Goal: Task Accomplishment & Management: Use online tool/utility

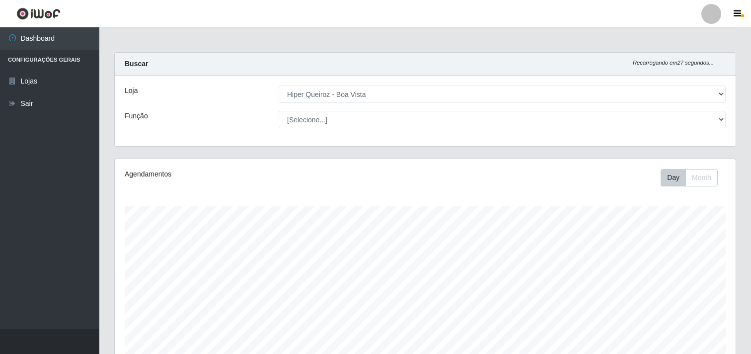
select select "514"
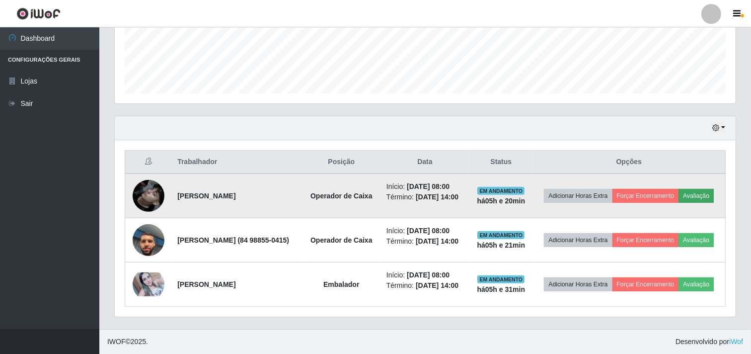
scroll to position [206, 621]
click at [679, 189] on button "Avaliação" at bounding box center [696, 196] width 35 height 14
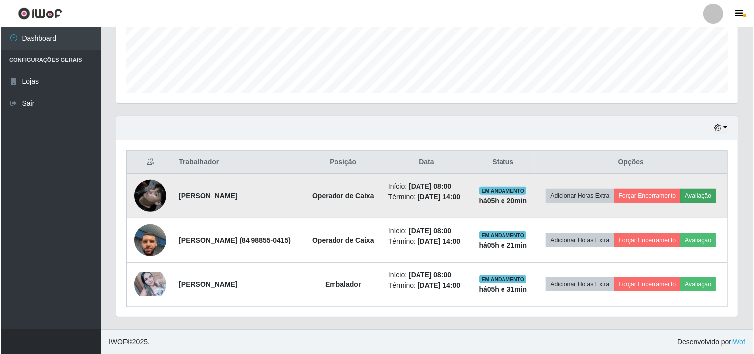
scroll to position [206, 615]
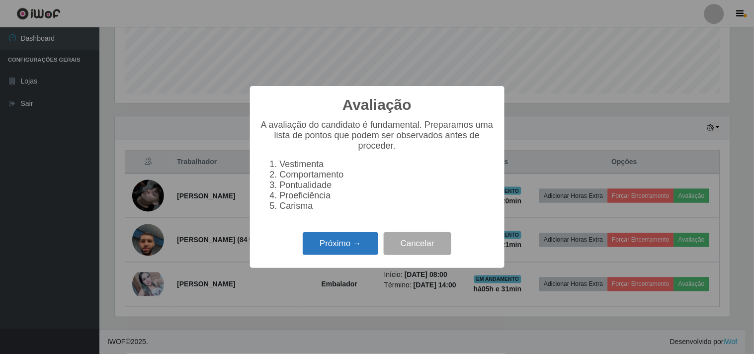
click at [338, 239] on button "Próximo →" at bounding box center [341, 243] width 76 height 23
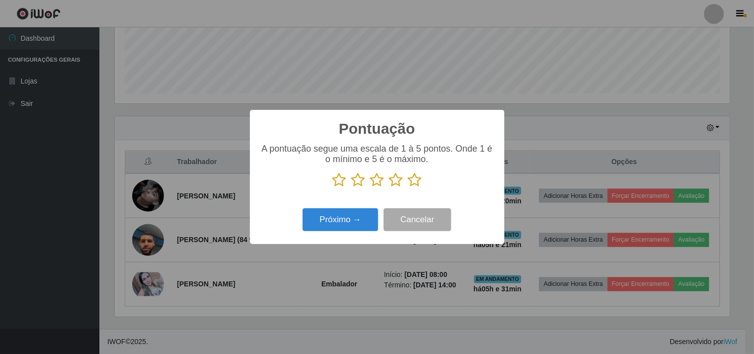
drag, startPoint x: 420, startPoint y: 184, endPoint x: 395, endPoint y: 193, distance: 25.9
click at [418, 184] on icon at bounding box center [415, 179] width 14 height 15
click at [408, 187] on input "radio" at bounding box center [408, 187] width 0 height 0
click at [345, 216] on button "Próximo →" at bounding box center [341, 219] width 76 height 23
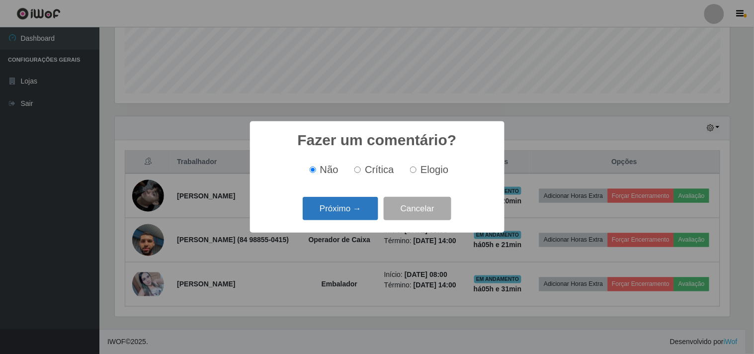
click at [358, 206] on button "Próximo →" at bounding box center [341, 208] width 76 height 23
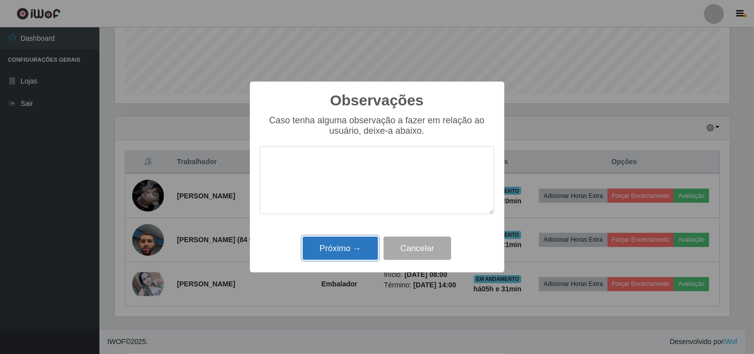
click at [357, 256] on button "Próximo →" at bounding box center [341, 247] width 76 height 23
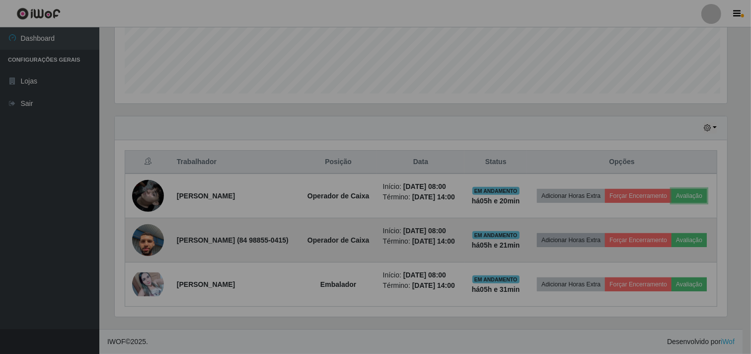
scroll to position [206, 621]
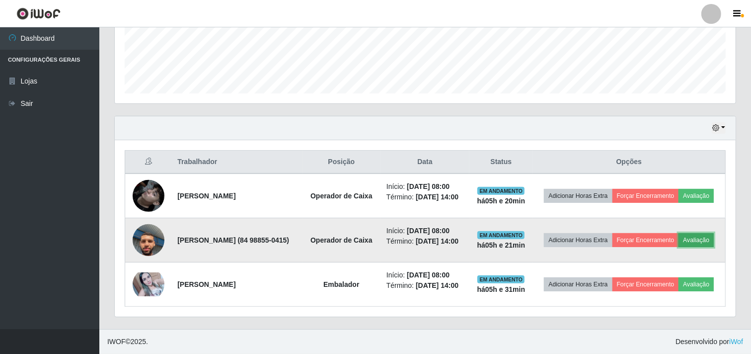
click at [679, 237] on button "Avaliação" at bounding box center [696, 240] width 35 height 14
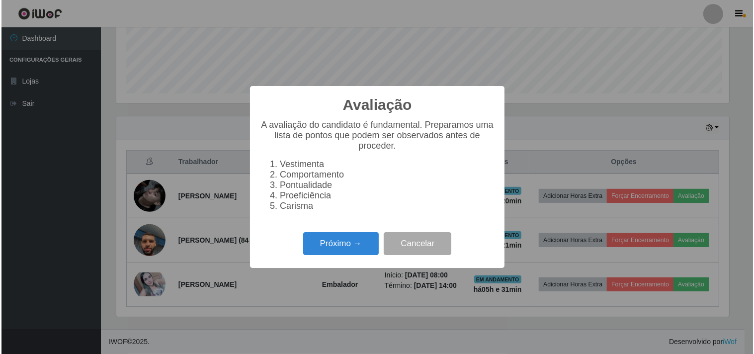
scroll to position [206, 615]
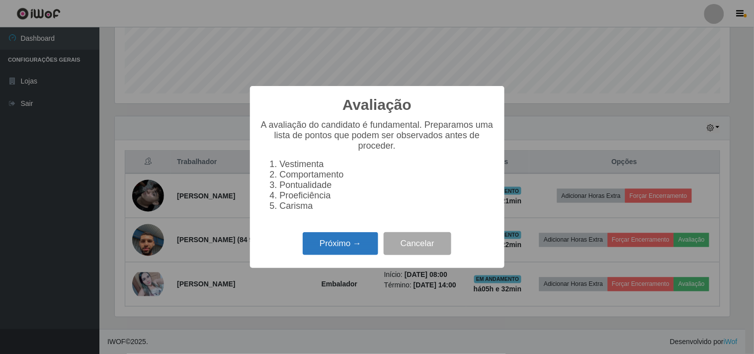
click at [337, 246] on button "Próximo →" at bounding box center [341, 243] width 76 height 23
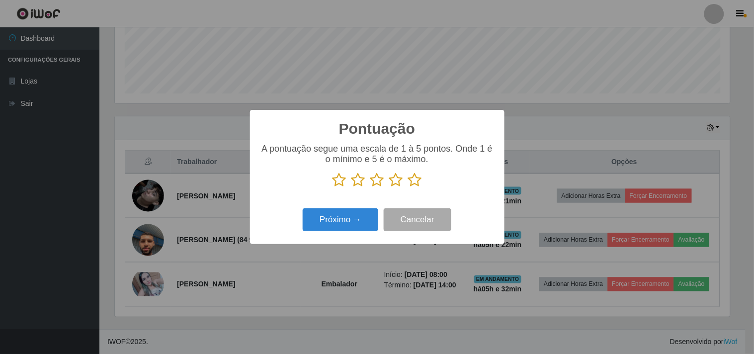
scroll to position [496580, 496171]
click at [411, 181] on icon at bounding box center [415, 179] width 14 height 15
click at [408, 187] on input "radio" at bounding box center [408, 187] width 0 height 0
click at [361, 211] on button "Próximo →" at bounding box center [341, 219] width 76 height 23
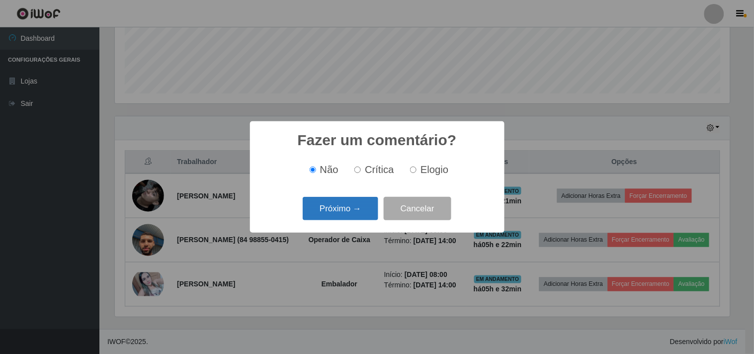
click at [361, 215] on button "Próximo →" at bounding box center [341, 208] width 76 height 23
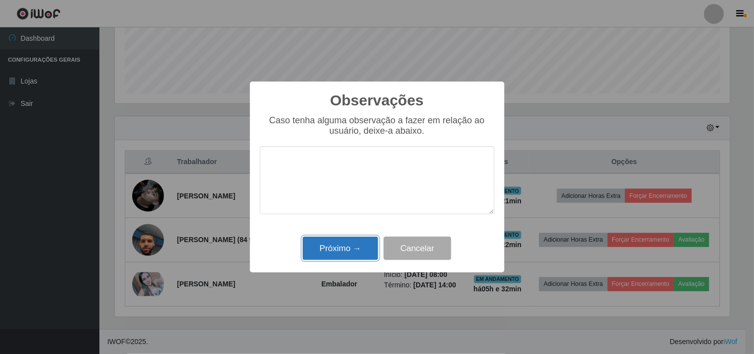
click at [368, 249] on button "Próximo →" at bounding box center [341, 247] width 76 height 23
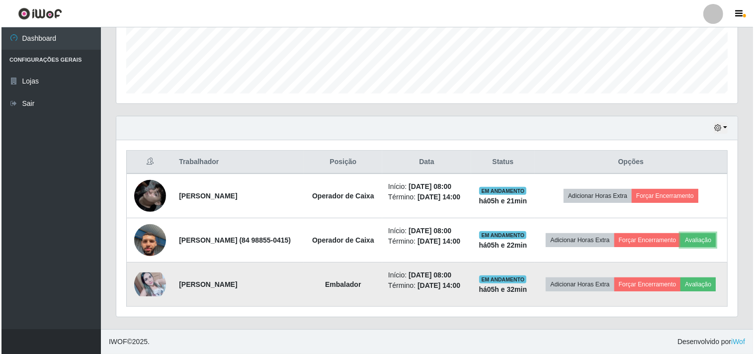
scroll to position [206, 621]
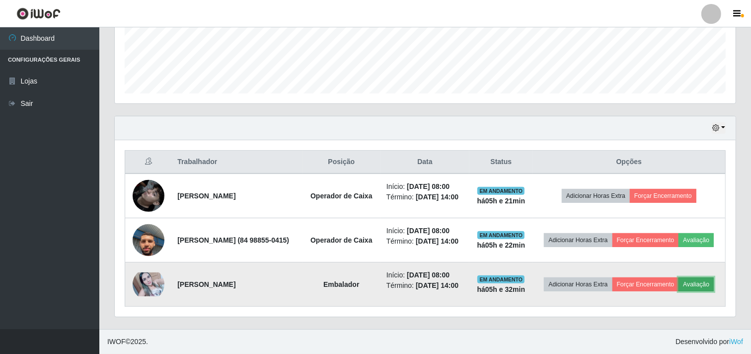
click at [679, 290] on button "Avaliação" at bounding box center [696, 284] width 35 height 14
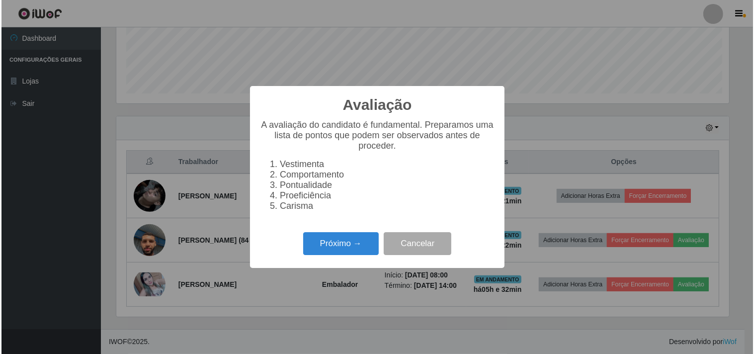
scroll to position [206, 615]
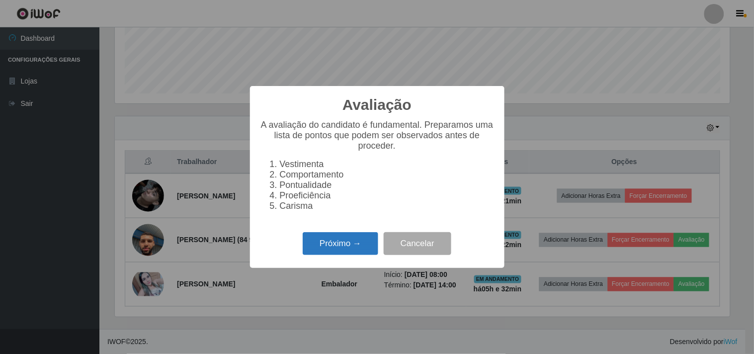
click at [336, 249] on button "Próximo →" at bounding box center [341, 243] width 76 height 23
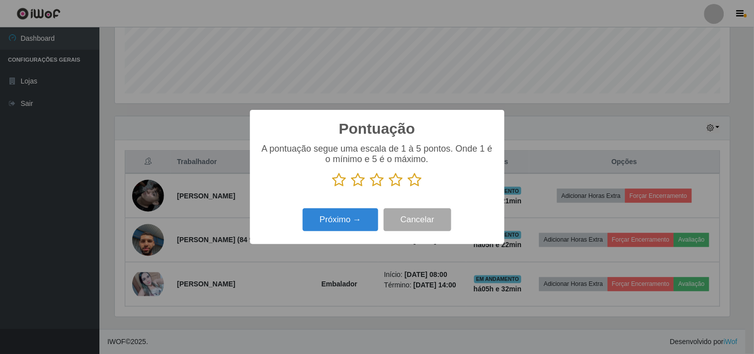
scroll to position [496580, 496171]
click at [413, 181] on icon at bounding box center [415, 179] width 14 height 15
click at [408, 187] on input "radio" at bounding box center [408, 187] width 0 height 0
click at [355, 214] on button "Próximo →" at bounding box center [341, 219] width 76 height 23
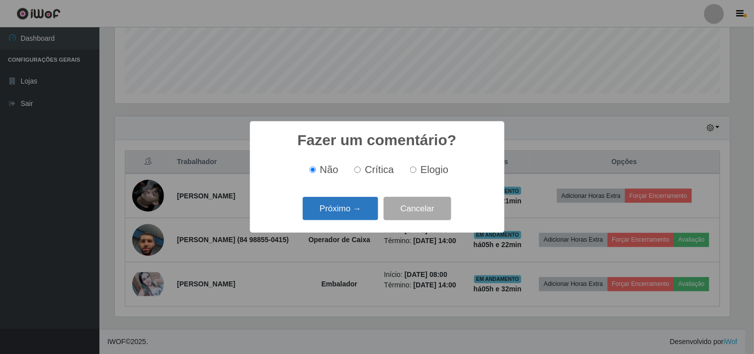
click at [354, 214] on button "Próximo →" at bounding box center [341, 208] width 76 height 23
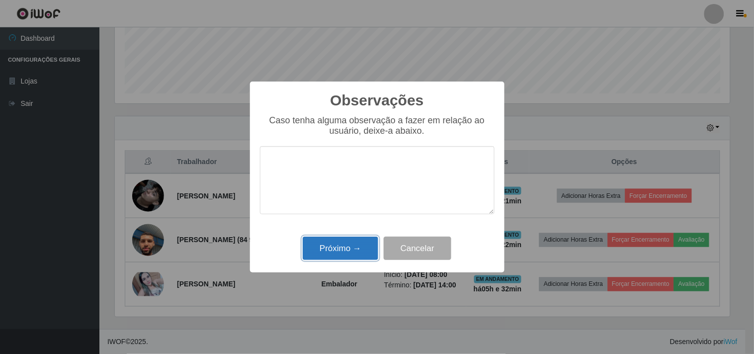
click at [358, 252] on button "Próximo →" at bounding box center [341, 247] width 76 height 23
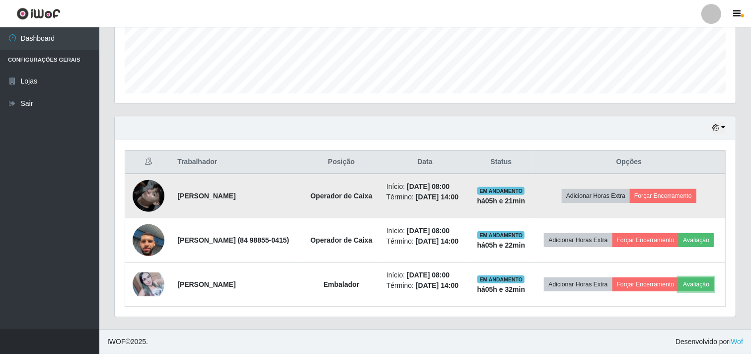
scroll to position [284, 0]
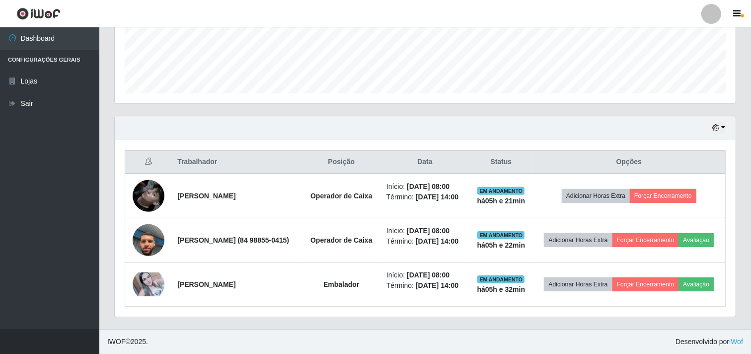
click at [421, 116] on div "Hoje 1 dia 3 dias 1 Semana Não encerrados" at bounding box center [425, 128] width 621 height 24
click at [423, 116] on div "Hoje 1 dia 3 dias 1 Semana Não encerrados" at bounding box center [425, 128] width 621 height 24
drag, startPoint x: 425, startPoint y: 96, endPoint x: 431, endPoint y: 91, distance: 7.7
click at [428, 116] on div "Hoje 1 dia 3 dias 1 Semana Não encerrados" at bounding box center [425, 128] width 621 height 24
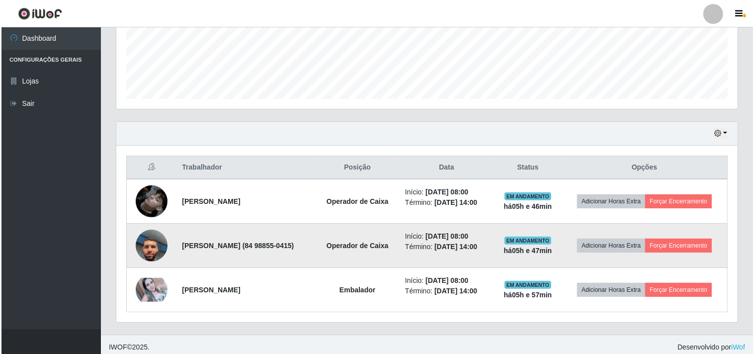
scroll to position [276, 0]
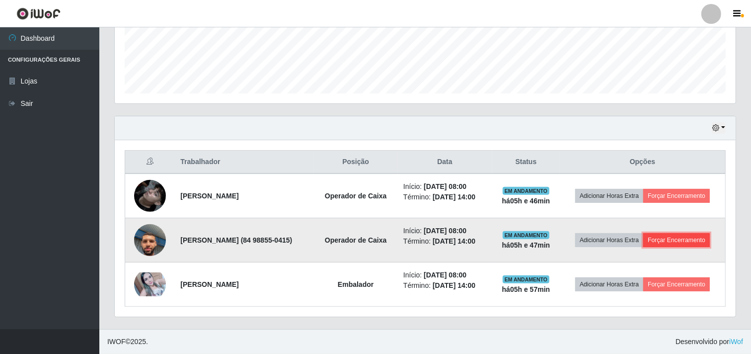
click at [648, 246] on button "Forçar Encerramento" at bounding box center [676, 240] width 67 height 14
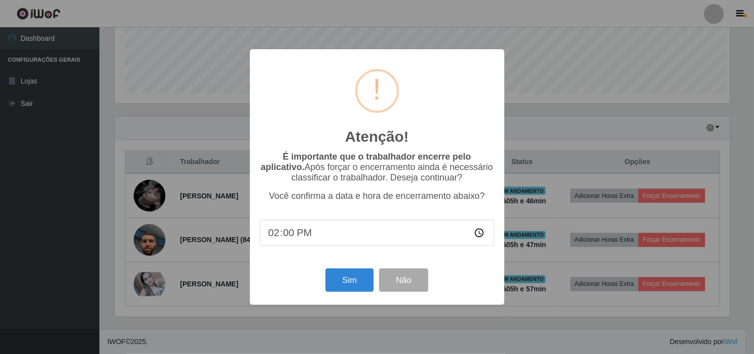
scroll to position [206, 615]
click at [329, 281] on button "Sim" at bounding box center [349, 279] width 48 height 23
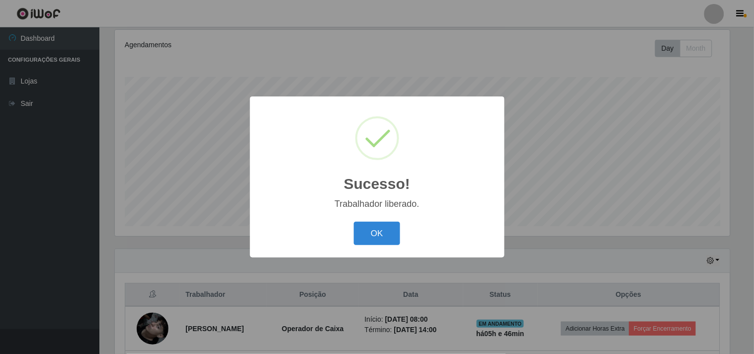
drag, startPoint x: 360, startPoint y: 228, endPoint x: 370, endPoint y: 231, distance: 11.0
click at [363, 228] on button "OK" at bounding box center [377, 233] width 46 height 23
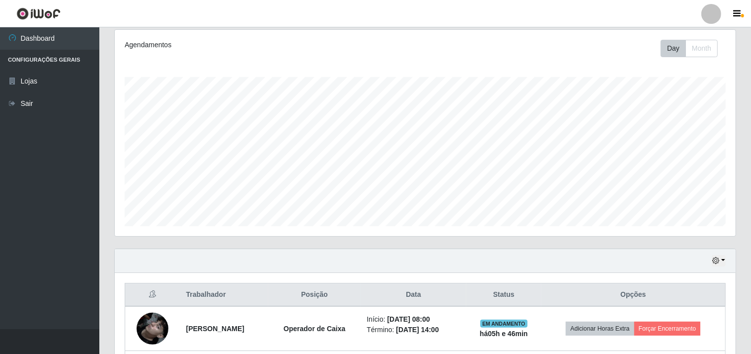
scroll to position [218, 0]
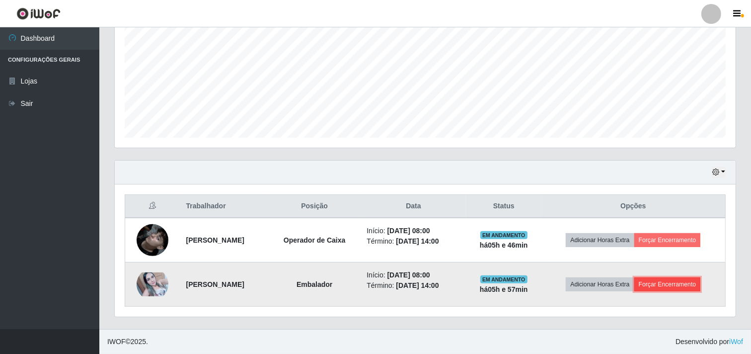
click at [690, 285] on button "Forçar Encerramento" at bounding box center [667, 284] width 67 height 14
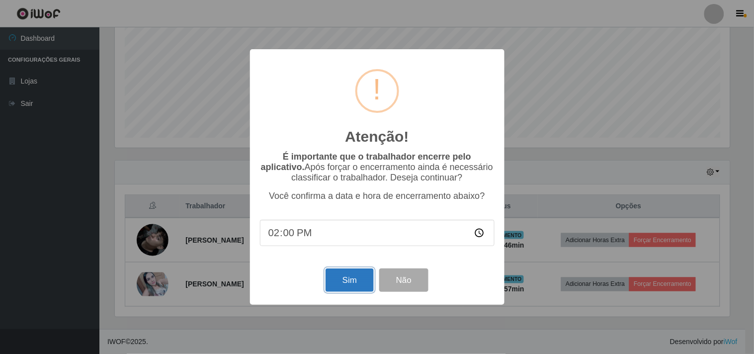
click at [359, 285] on button "Sim" at bounding box center [349, 279] width 48 height 23
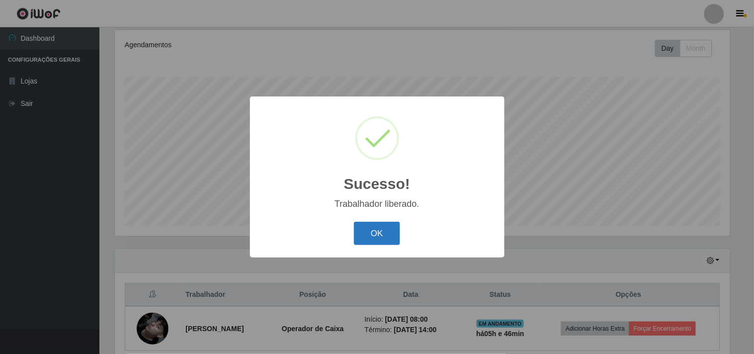
click at [373, 233] on button "OK" at bounding box center [377, 233] width 46 height 23
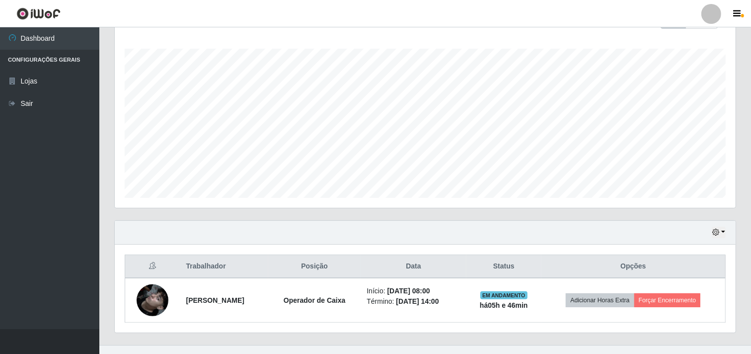
scroll to position [173, 0]
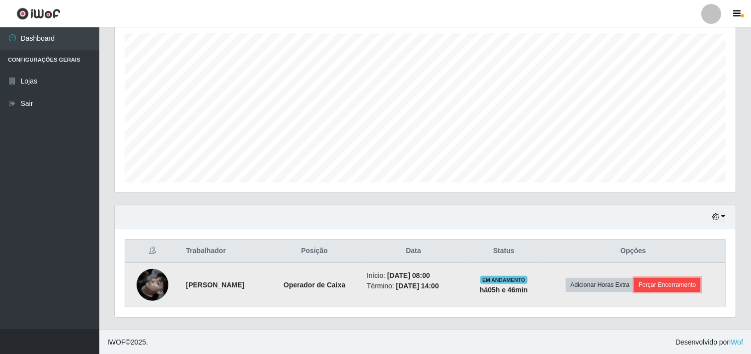
click at [678, 285] on button "Forçar Encerramento" at bounding box center [667, 285] width 67 height 14
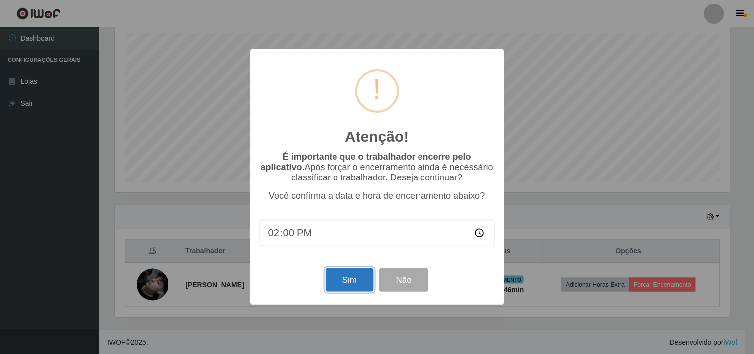
click at [361, 279] on button "Sim" at bounding box center [349, 279] width 48 height 23
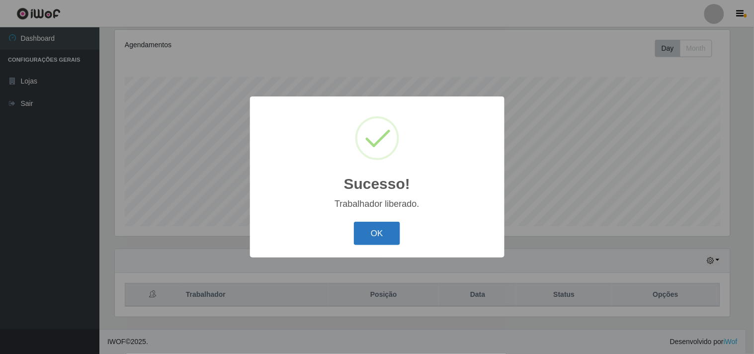
click at [389, 239] on button "OK" at bounding box center [377, 233] width 46 height 23
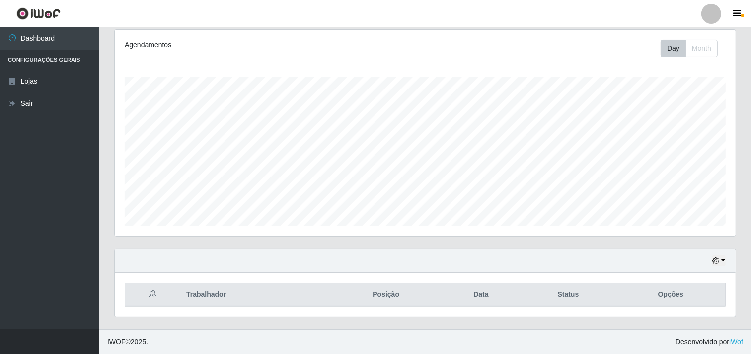
scroll to position [0, 0]
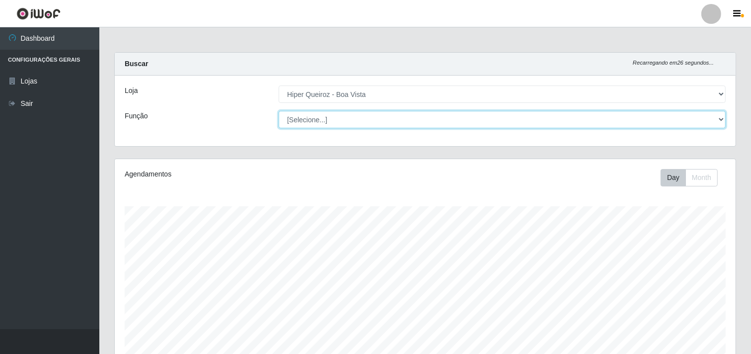
click at [716, 116] on select "[Selecione...] Embalador Embalador + Embalador ++ Operador de Caixa Operador de…" at bounding box center [502, 119] width 447 height 17
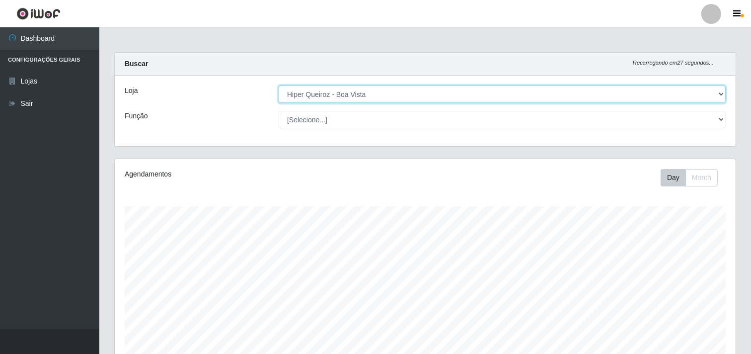
click at [420, 96] on select "[Selecione...] Hiper Queiroz - [GEOGRAPHIC_DATA]" at bounding box center [502, 93] width 447 height 17
click at [279, 85] on select "[Selecione...] Hiper Queiroz - [GEOGRAPHIC_DATA]" at bounding box center [502, 93] width 447 height 17
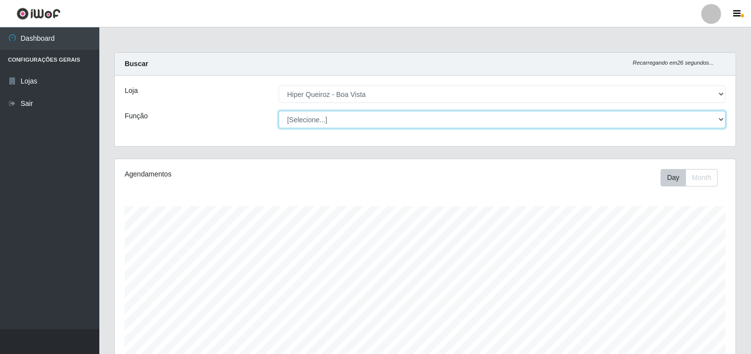
click at [413, 122] on select "[Selecione...] Embalador Embalador + Embalador ++ Operador de Caixa Operador de…" at bounding box center [502, 119] width 447 height 17
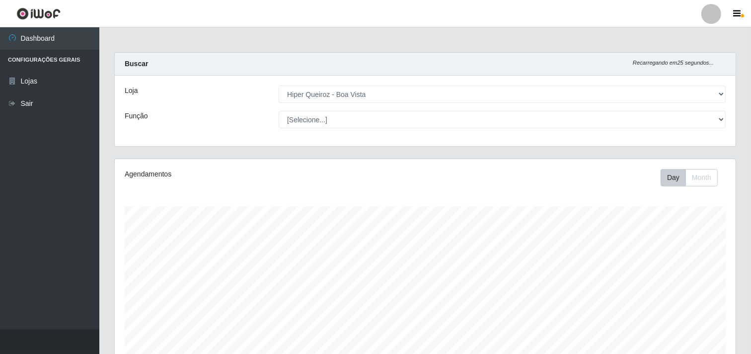
click at [232, 126] on div "Função" at bounding box center [194, 119] width 154 height 17
click at [433, 131] on div "Loja [Selecione...] Hiper Queiroz - Boa Vista Função [Selecione...] Embalador E…" at bounding box center [425, 111] width 621 height 71
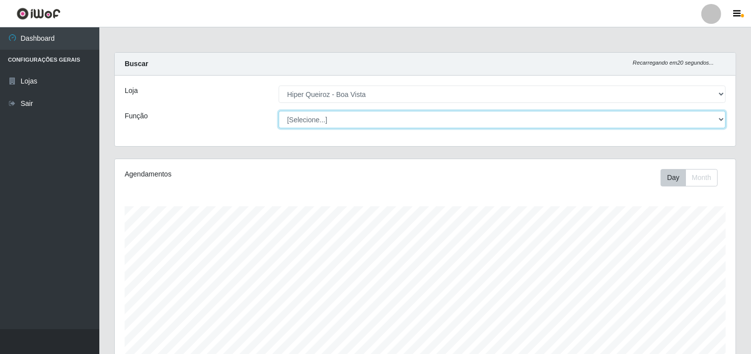
click at [433, 122] on select "[Selecione...] Embalador Embalador + Embalador ++ Operador de Caixa Operador de…" at bounding box center [502, 119] width 447 height 17
click at [279, 111] on select "[Selecione...] Embalador Embalador + Embalador ++ Operador de Caixa Operador de…" at bounding box center [502, 119] width 447 height 17
click at [399, 117] on select "[Selecione...] Embalador Embalador + Embalador ++ Operador de Caixa Operador de…" at bounding box center [502, 119] width 447 height 17
click at [279, 111] on select "[Selecione...] Embalador Embalador + Embalador ++ Operador de Caixa Operador de…" at bounding box center [502, 119] width 447 height 17
click at [404, 122] on select "[Selecione...] Embalador Embalador + Embalador ++ Operador de Caixa Operador de…" at bounding box center [502, 119] width 447 height 17
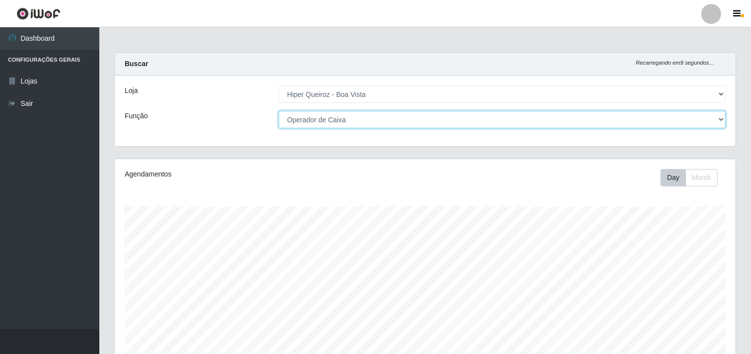
select select "[Selecione...]"
click at [279, 111] on select "[Selecione...] Embalador Embalador + Embalador ++ Operador de Caixa Operador de…" at bounding box center [502, 119] width 447 height 17
click at [421, 123] on select "[Selecione...] Embalador Embalador + Embalador ++ Operador de Caixa Operador de…" at bounding box center [502, 119] width 447 height 17
click at [279, 111] on select "[Selecione...] Embalador Embalador + Embalador ++ Operador de Caixa Operador de…" at bounding box center [502, 119] width 447 height 17
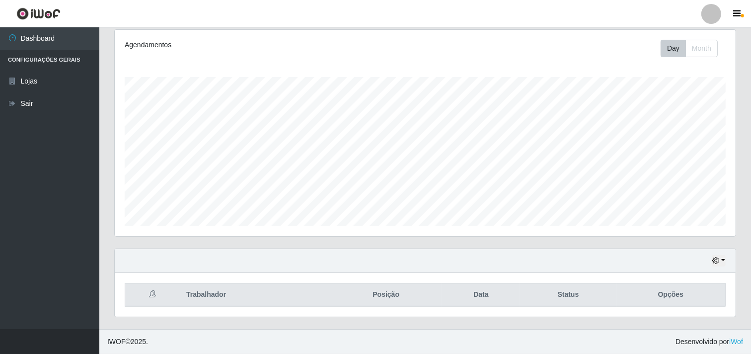
click at [61, 1] on link at bounding box center [38, 13] width 77 height 27
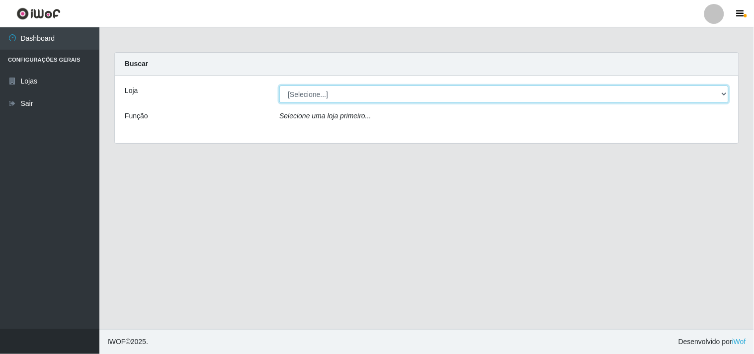
click at [362, 94] on select "[Selecione...] Hiper Queiroz - [GEOGRAPHIC_DATA]" at bounding box center [503, 93] width 449 height 17
click at [279, 85] on select "[Selecione...] Hiper Queiroz - [GEOGRAPHIC_DATA]" at bounding box center [503, 93] width 449 height 17
click at [375, 87] on select "[Selecione...] Hiper Queiroz - [GEOGRAPHIC_DATA]" at bounding box center [503, 93] width 449 height 17
select select "514"
click at [279, 85] on select "[Selecione...] Hiper Queiroz - [GEOGRAPHIC_DATA]" at bounding box center [503, 93] width 449 height 17
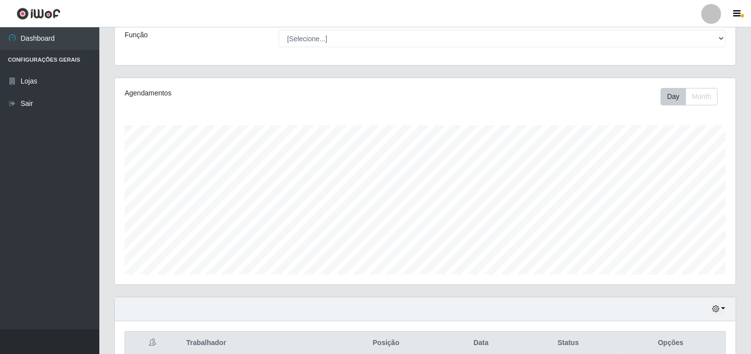
scroll to position [129, 0]
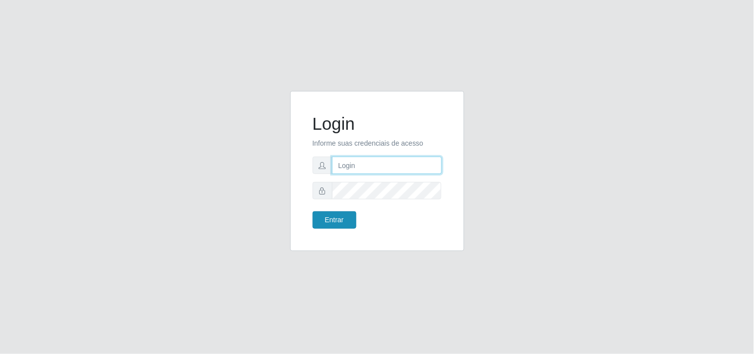
type input "thiagorafaela1205@outlook.com"
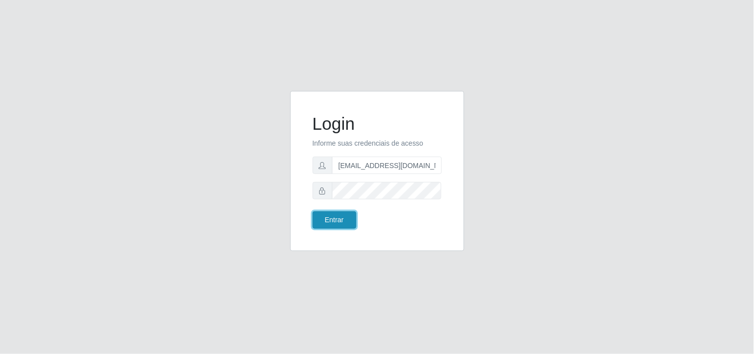
click at [332, 217] on button "Entrar" at bounding box center [334, 219] width 44 height 17
